Goal: Register for event/course

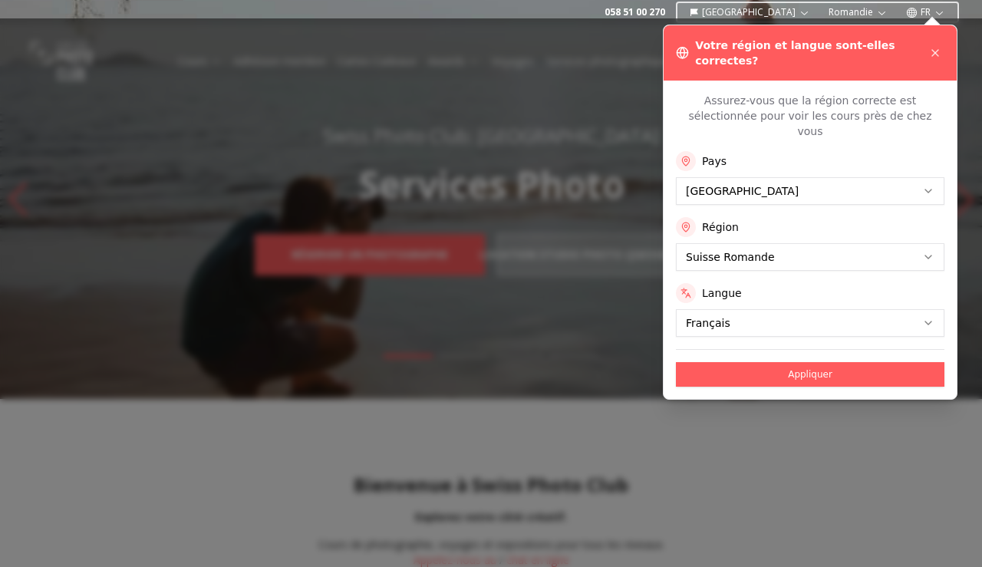
click at [565, 157] on div at bounding box center [491, 292] width 982 height 549
click at [729, 362] on button "Appliquer" at bounding box center [810, 374] width 269 height 25
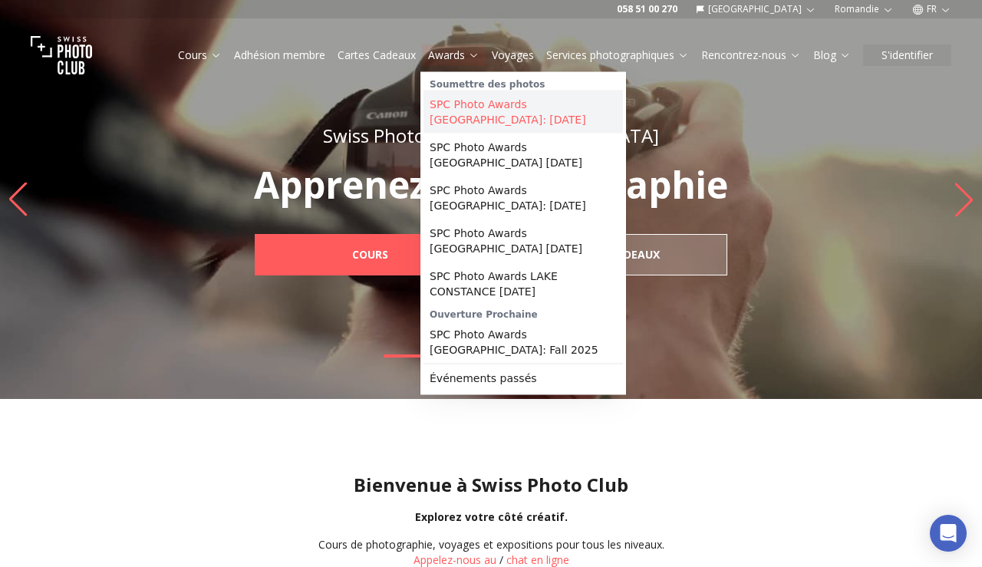
click at [463, 111] on link "SPC Photo Awards [GEOGRAPHIC_DATA]: [DATE]" at bounding box center [524, 112] width 200 height 43
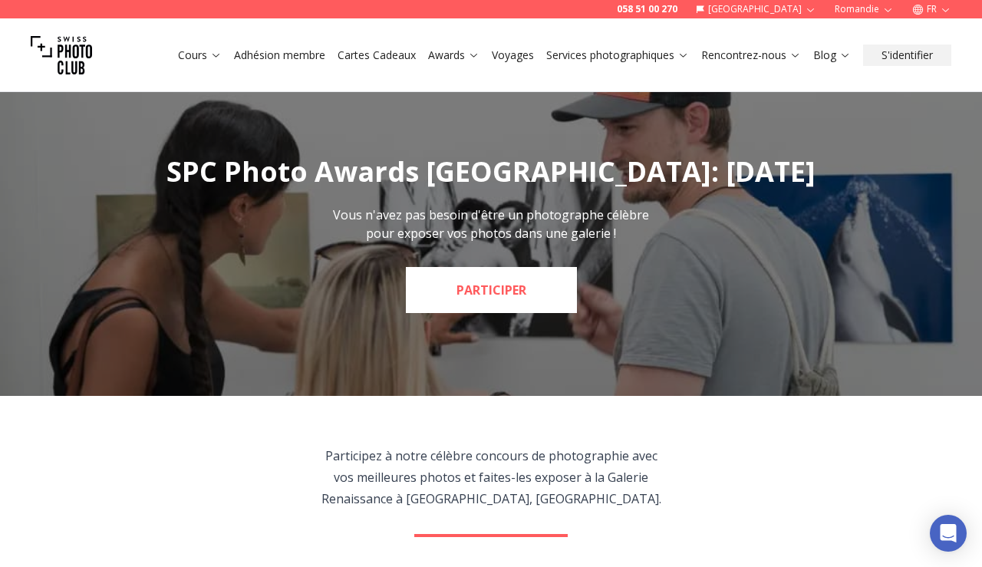
click at [498, 285] on link "PARTICIPER" at bounding box center [491, 290] width 171 height 46
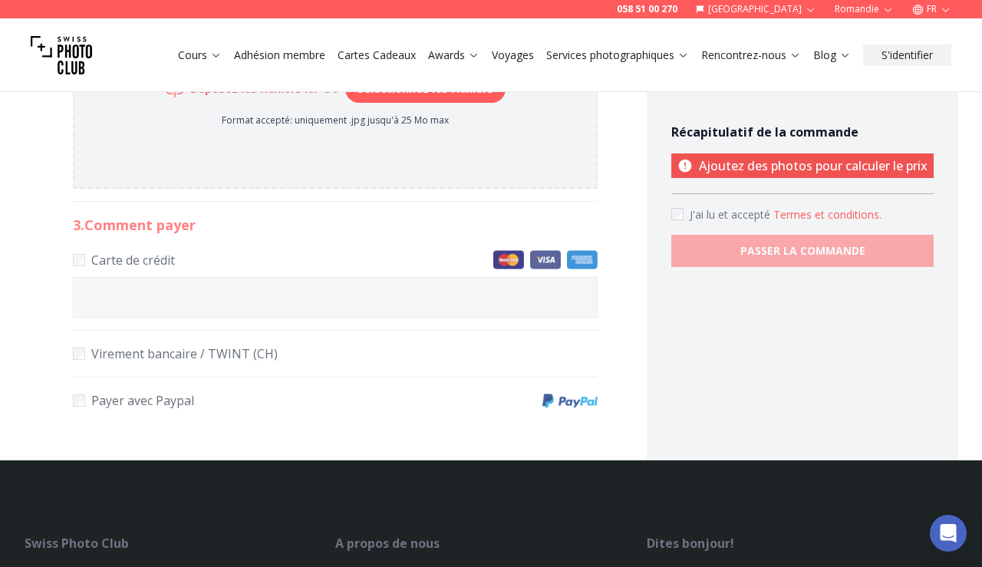
scroll to position [850, 0]
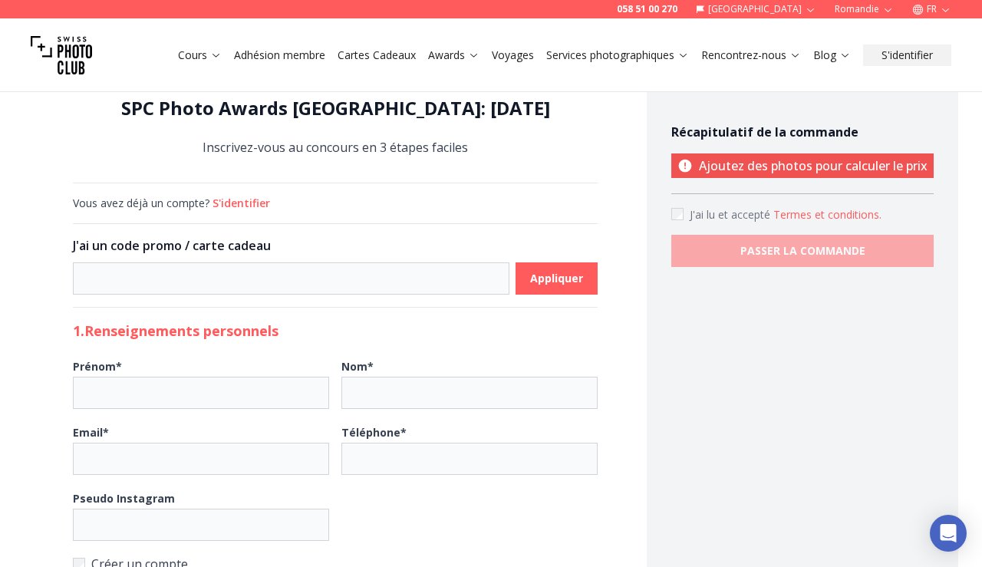
scroll to position [0, 0]
